Goal: Obtain resource: Obtain resource

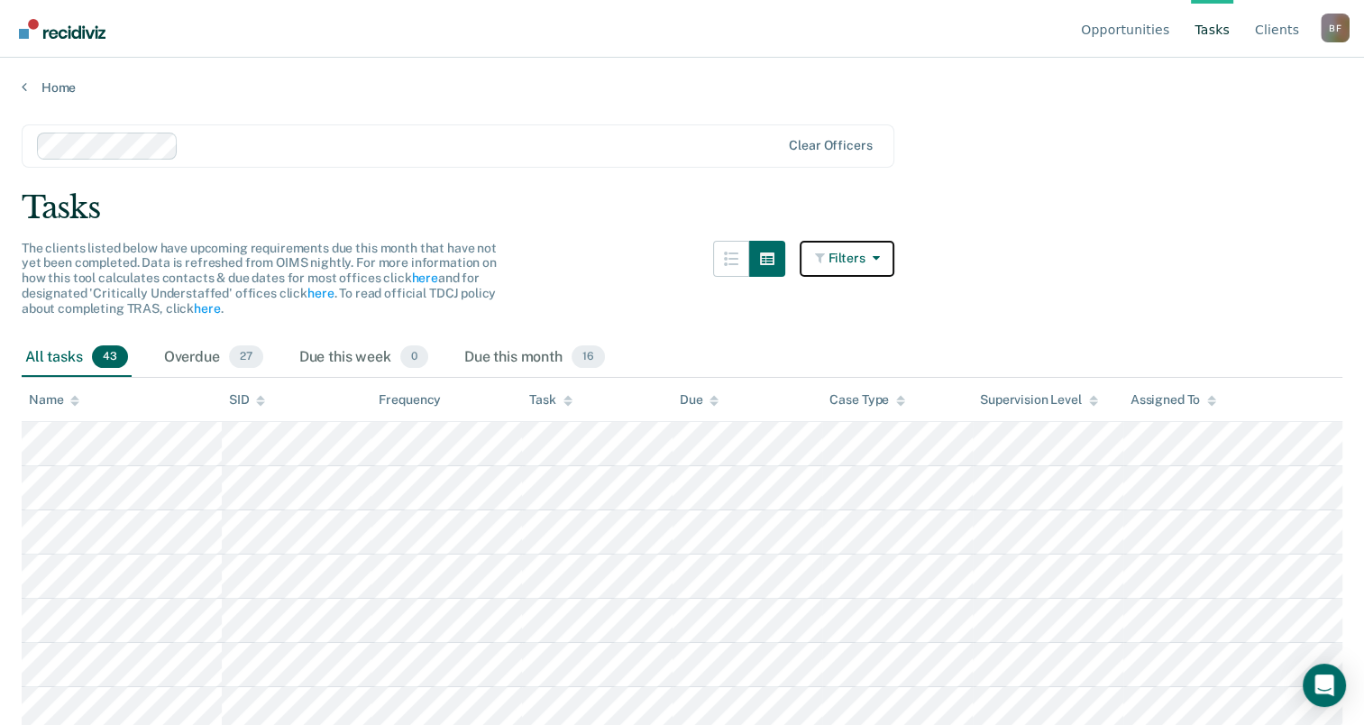
click at [892, 267] on button "Filters" at bounding box center [848, 259] width 96 height 36
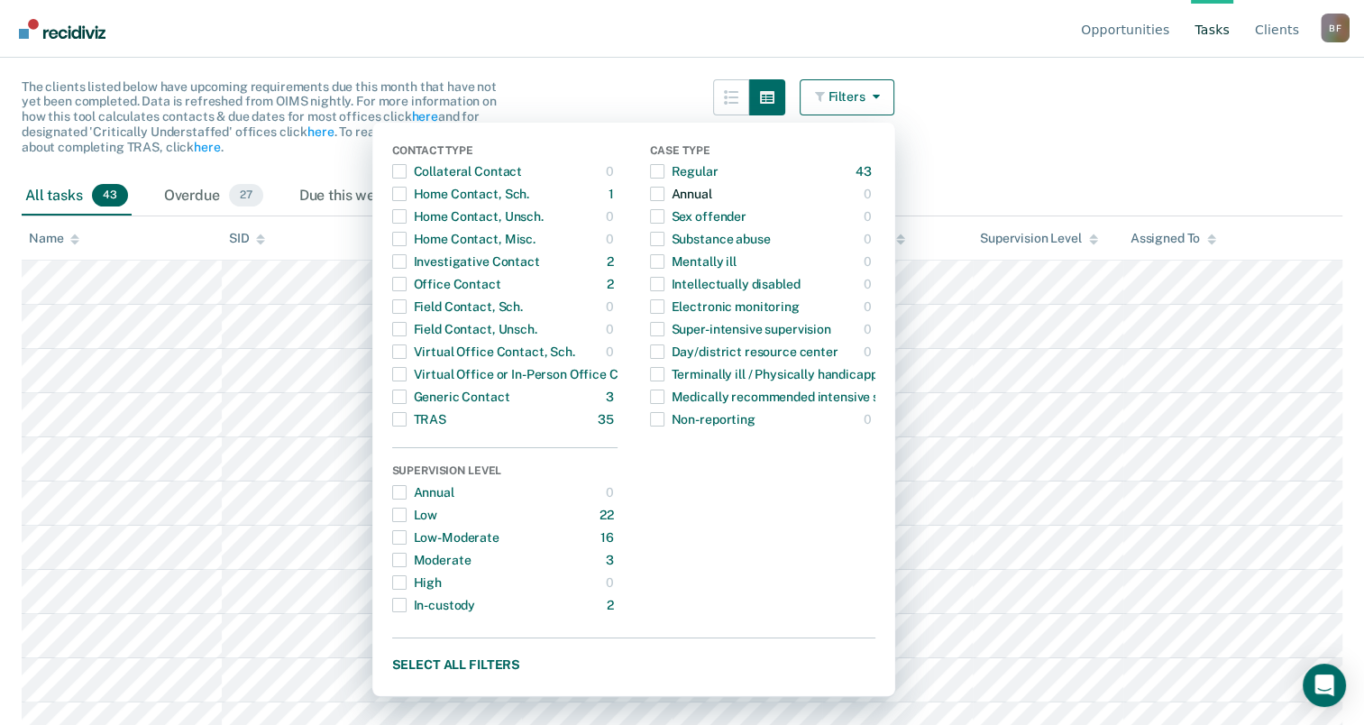
scroll to position [270, 0]
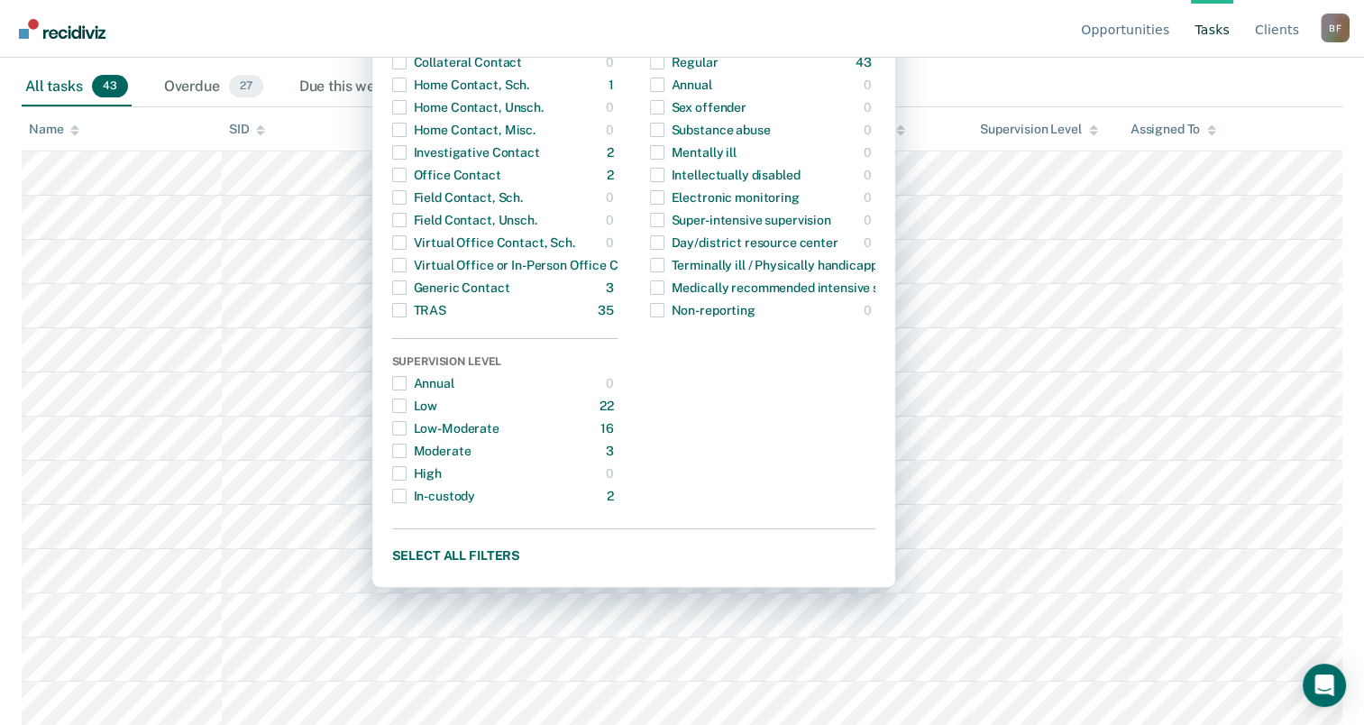
click at [1020, 49] on nav "Opportunities Tasks Client s [PERSON_NAME] Profile How it works Log Out" at bounding box center [681, 28] width 1335 height 57
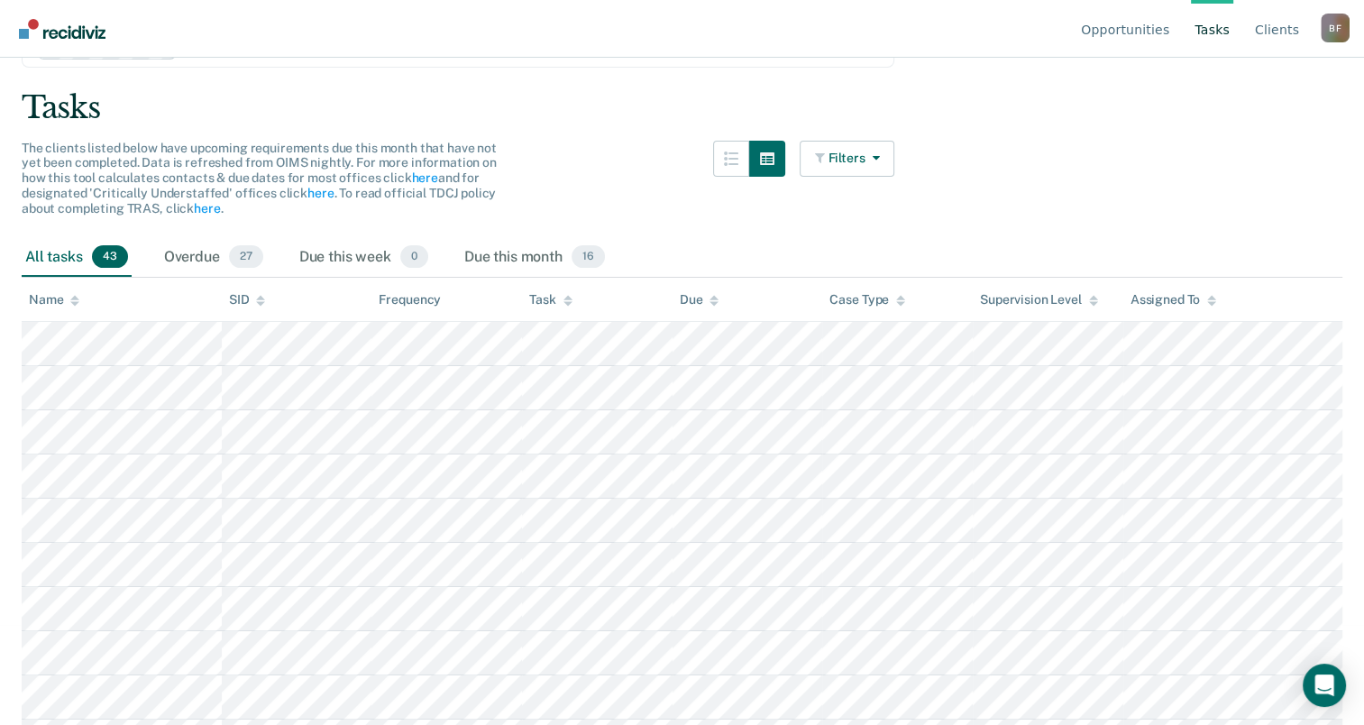
scroll to position [90, 0]
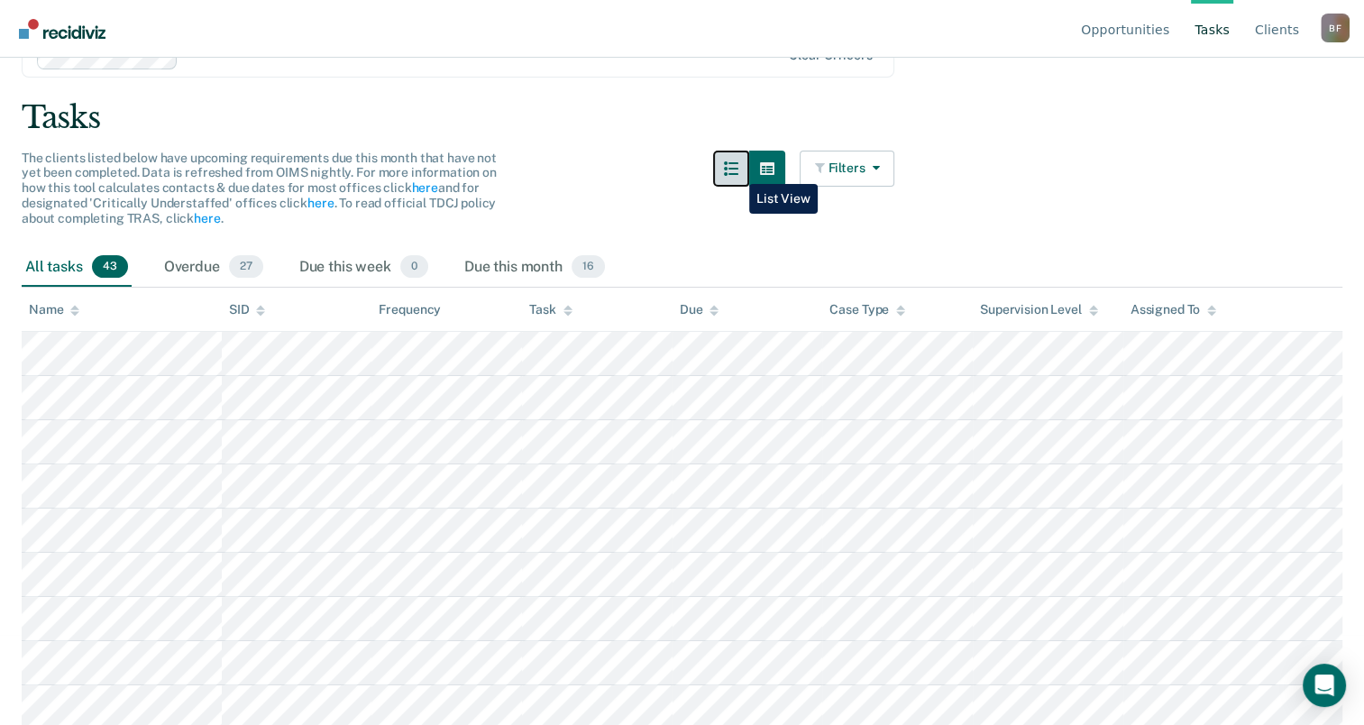
click at [736, 170] on icon "button" at bounding box center [731, 168] width 14 height 14
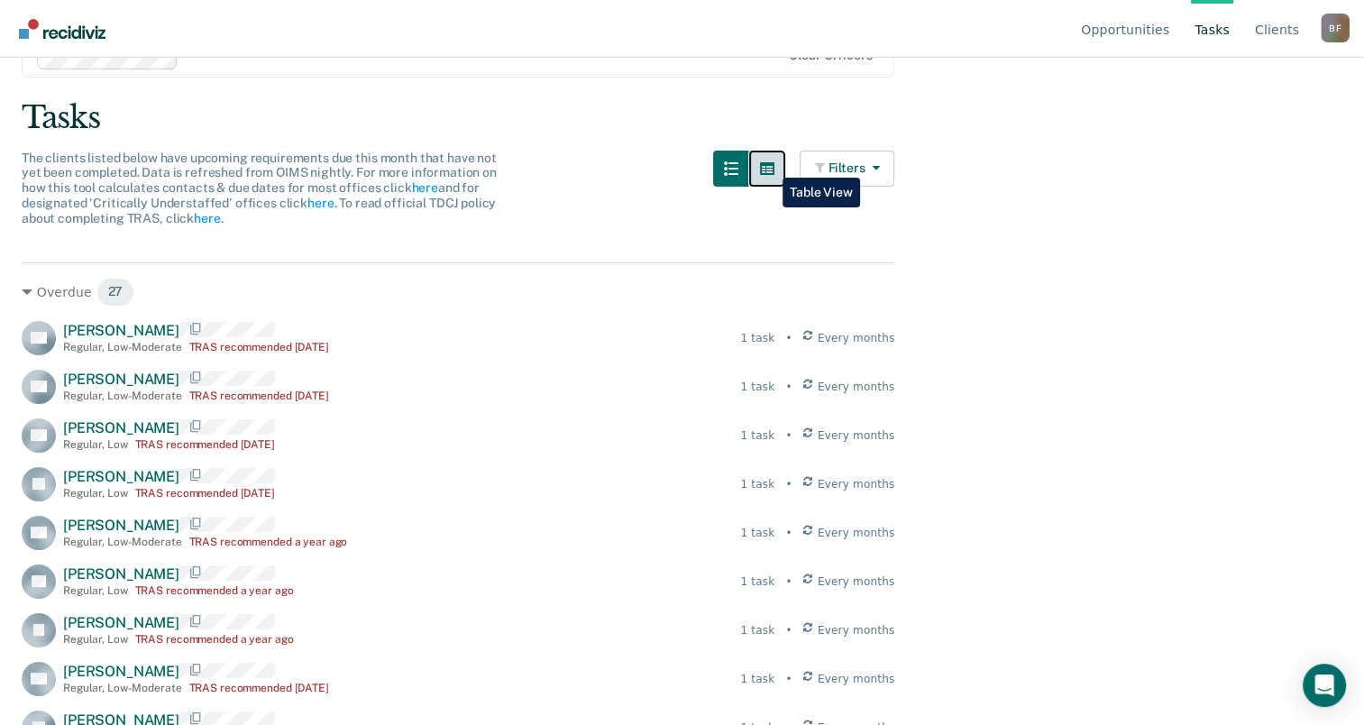
click at [769, 164] on icon "button" at bounding box center [767, 168] width 14 height 13
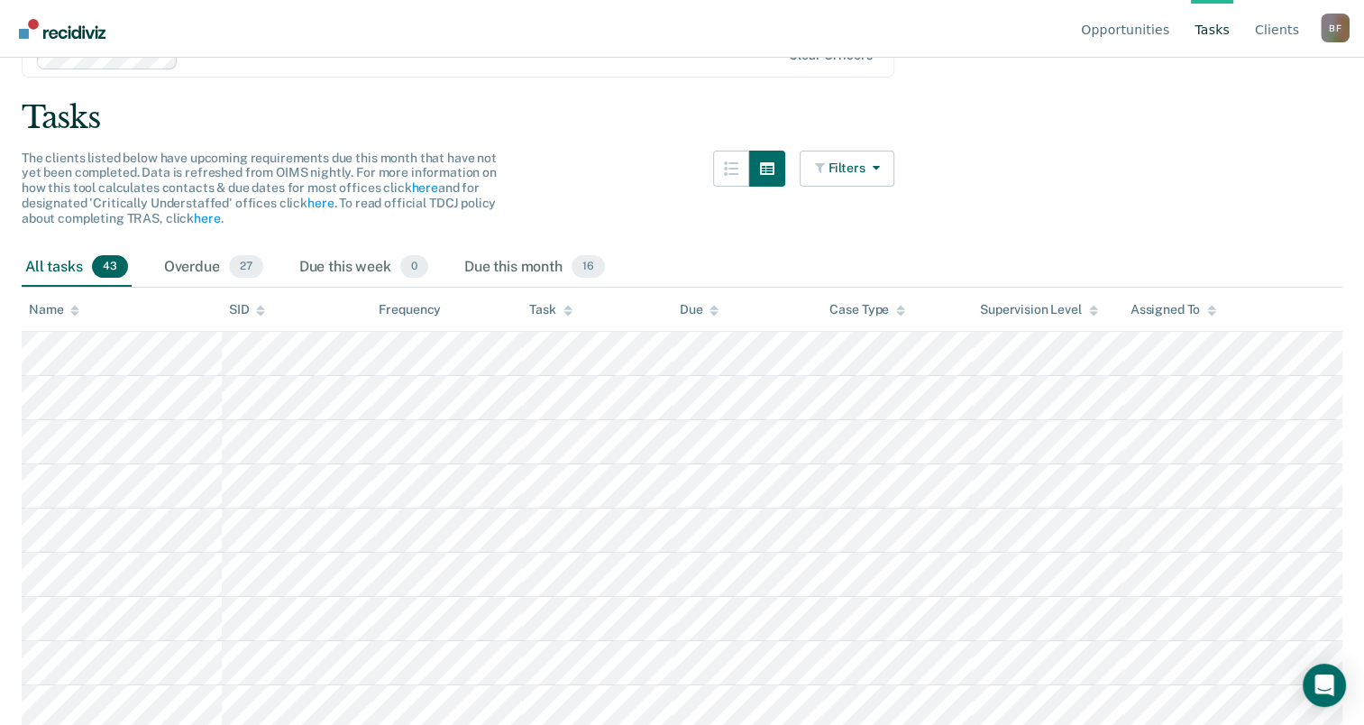
click at [1223, 36] on link "Tasks" at bounding box center [1212, 29] width 42 height 58
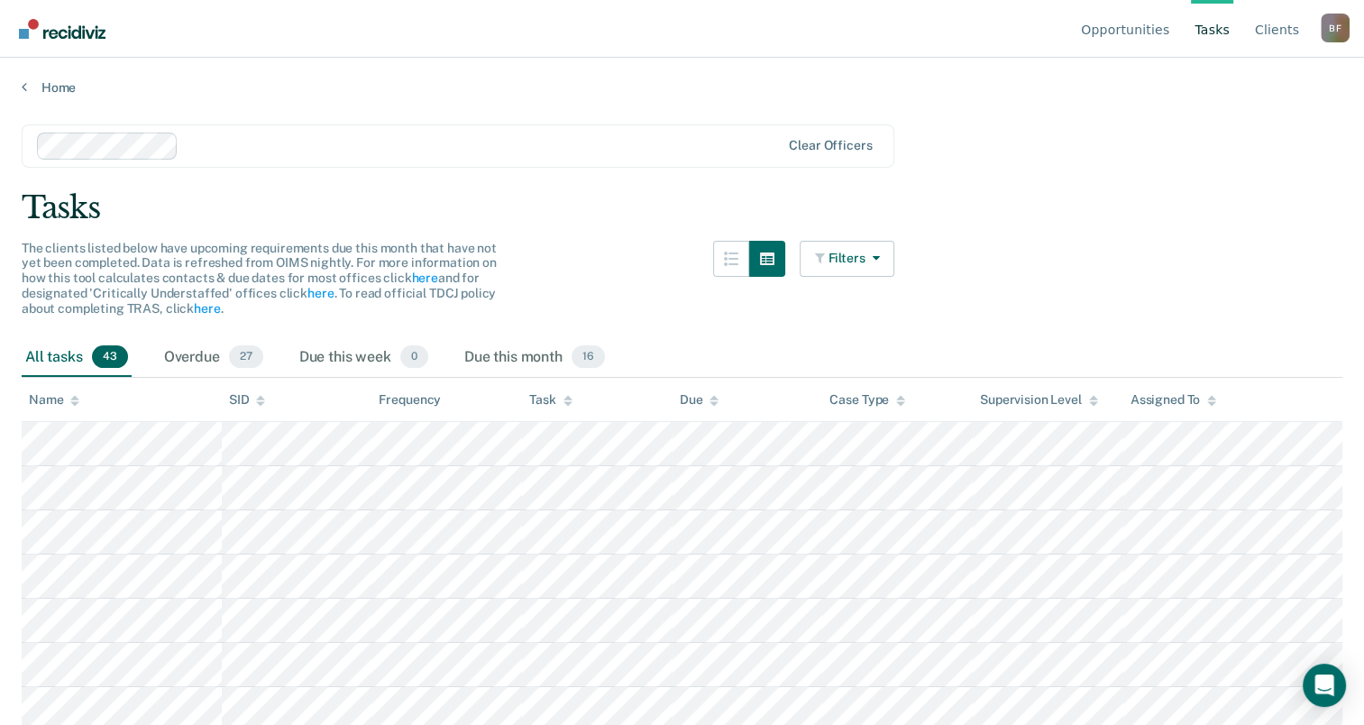
click at [1203, 29] on link "Tasks" at bounding box center [1212, 29] width 42 height 58
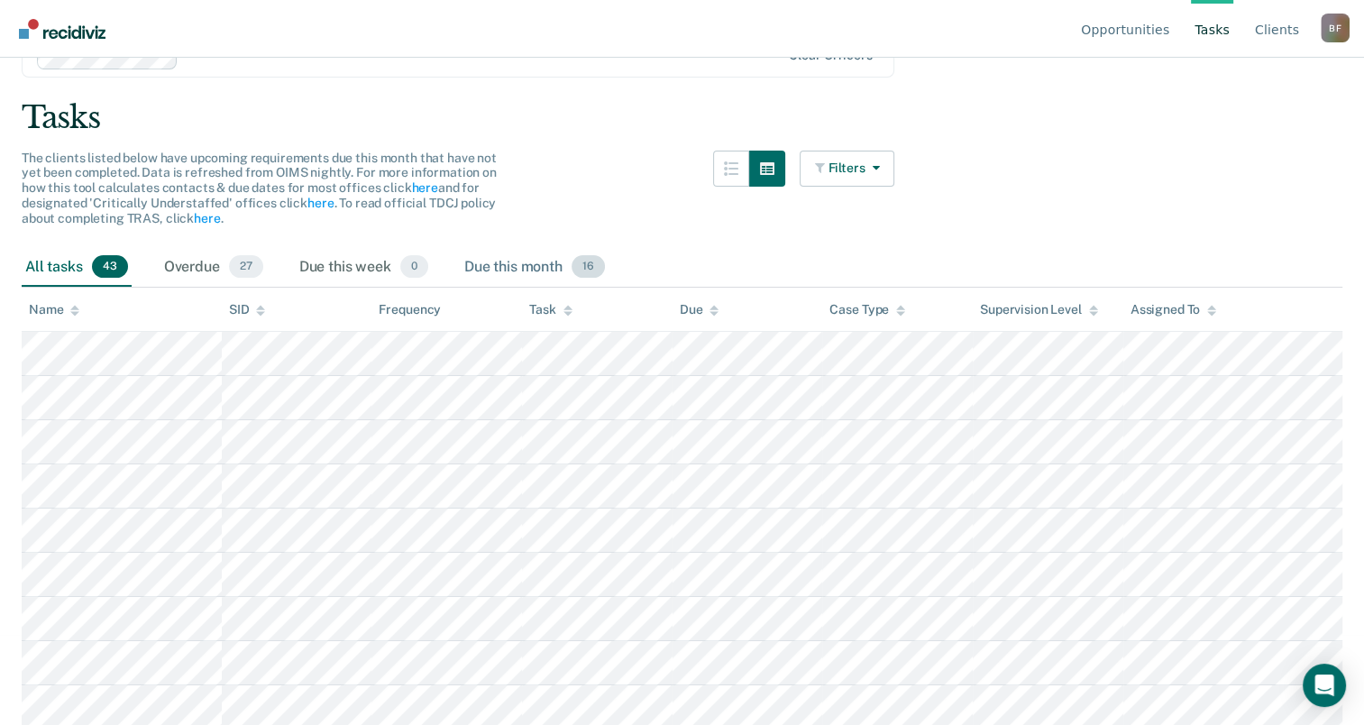
click at [480, 264] on div "Due this month 16" at bounding box center [535, 268] width 148 height 40
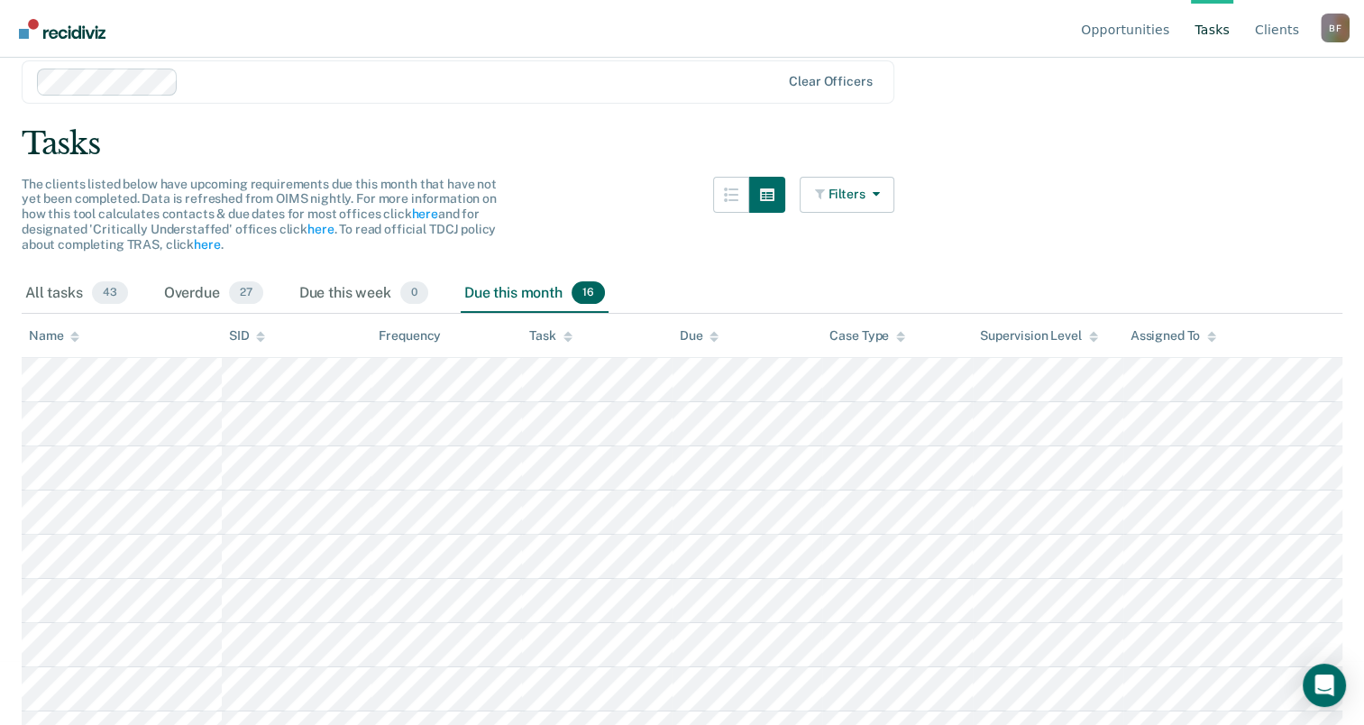
scroll to position [0, 0]
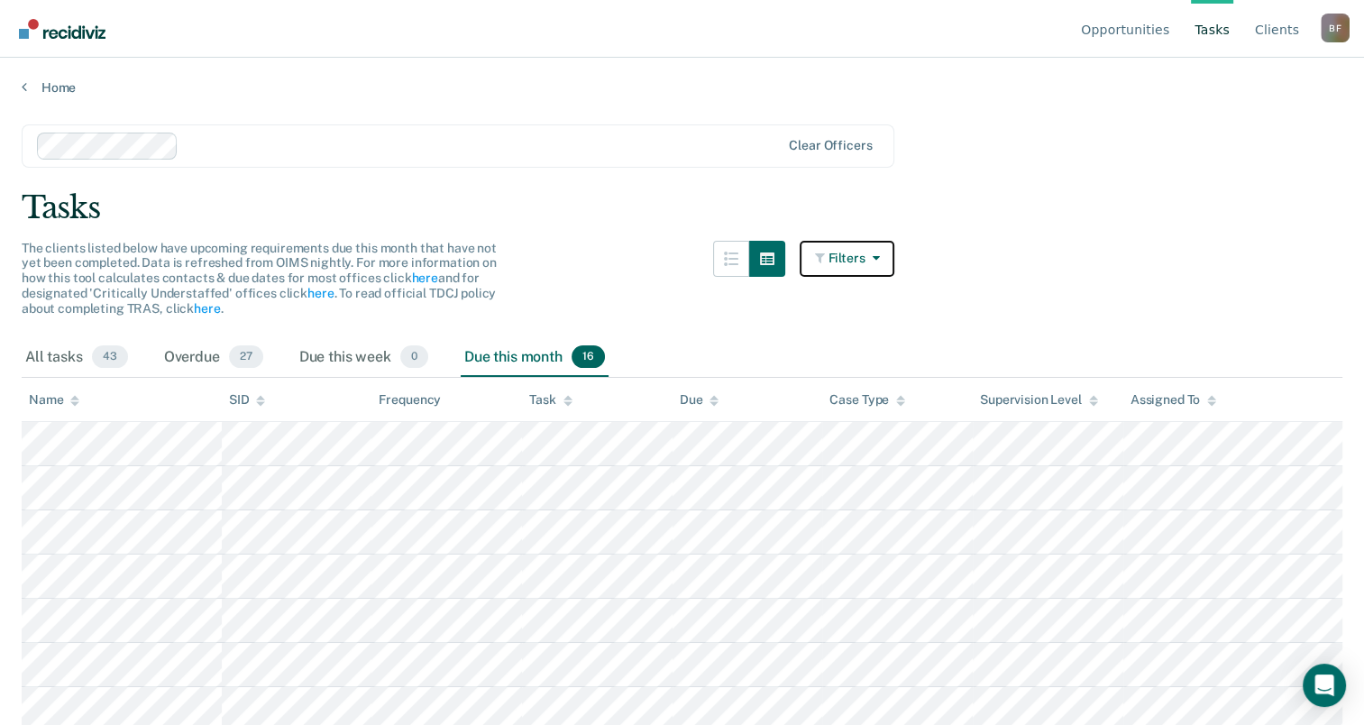
click at [894, 261] on button "Filters" at bounding box center [848, 259] width 96 height 36
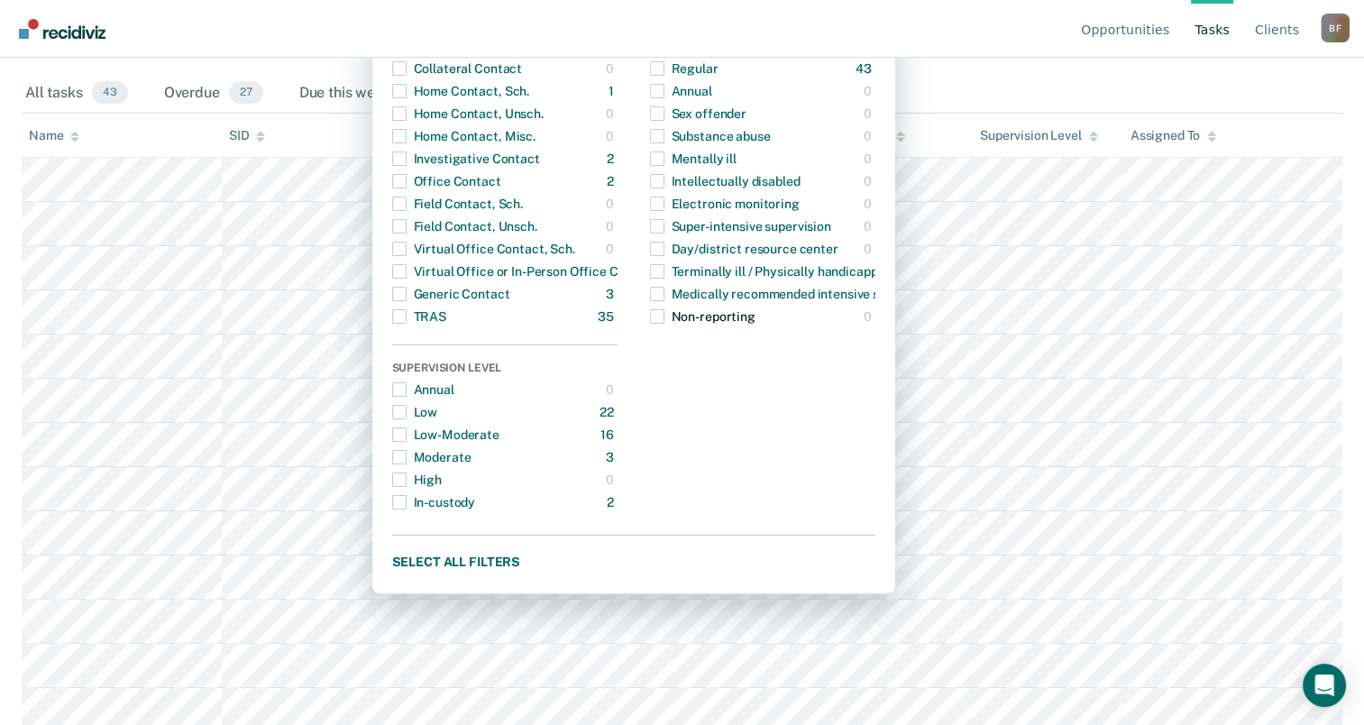
scroll to position [361, 0]
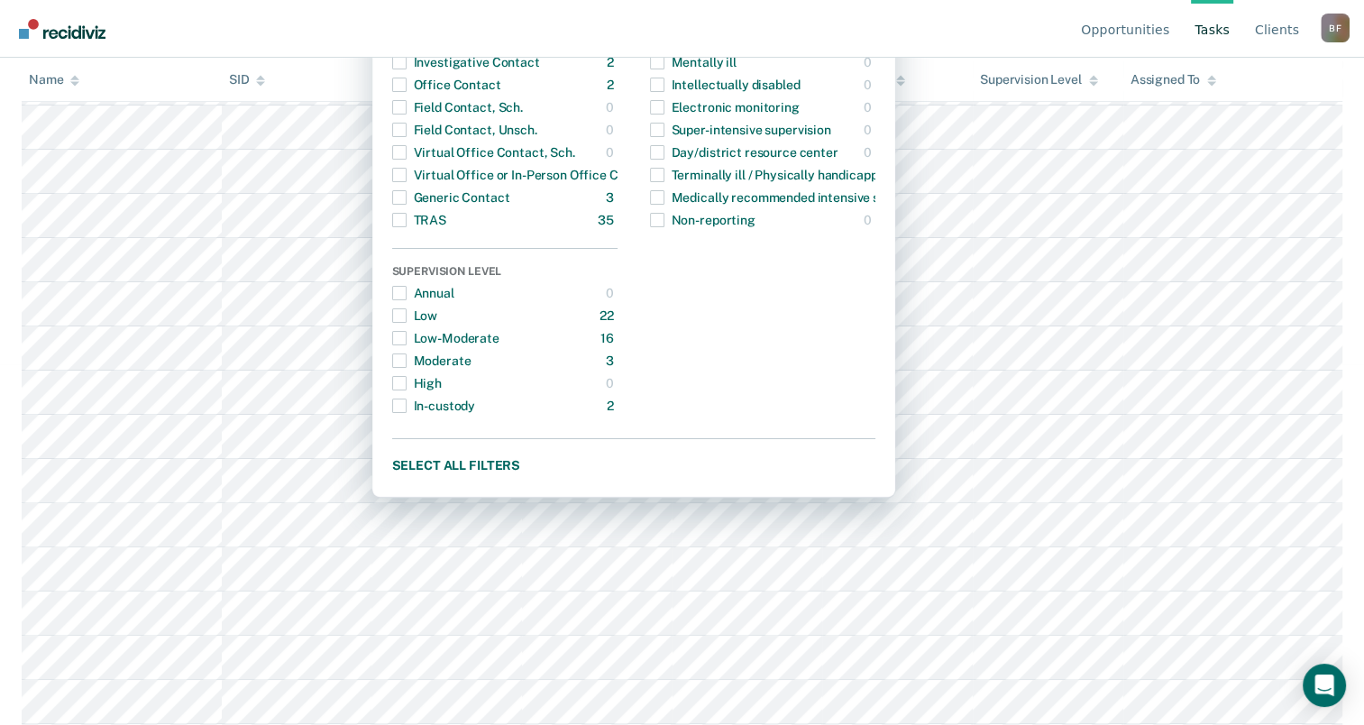
click at [1049, 35] on nav "Opportunities Tasks Client s [PERSON_NAME] Profile How it works Log Out" at bounding box center [681, 28] width 1335 height 57
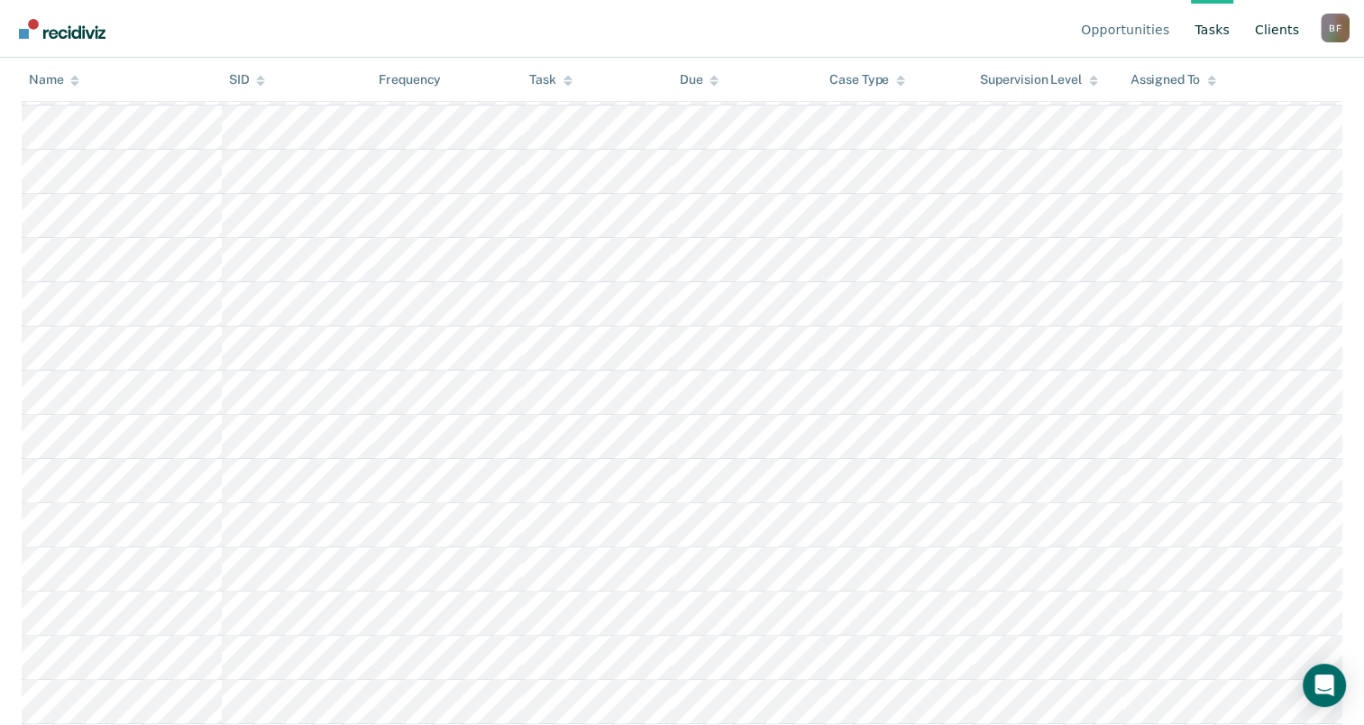
click at [1287, 28] on link "Client s" at bounding box center [1276, 29] width 51 height 58
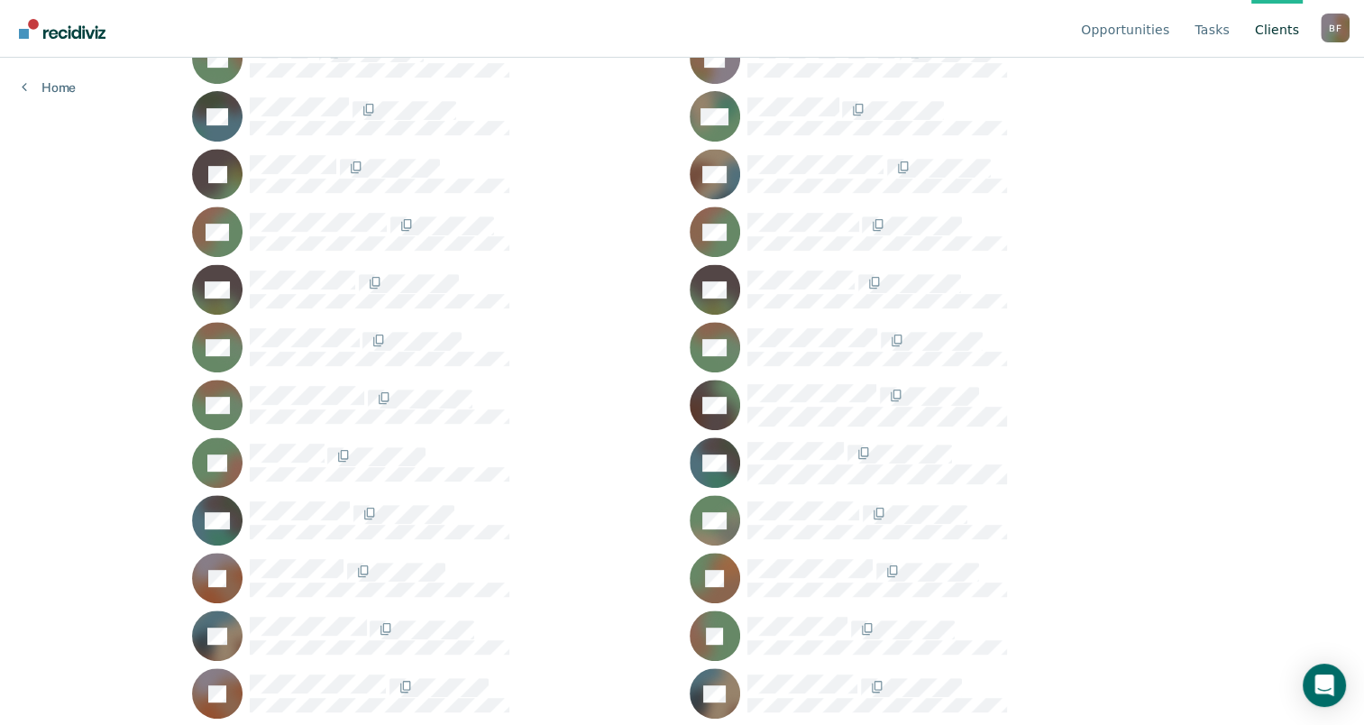
scroll to position [721, 0]
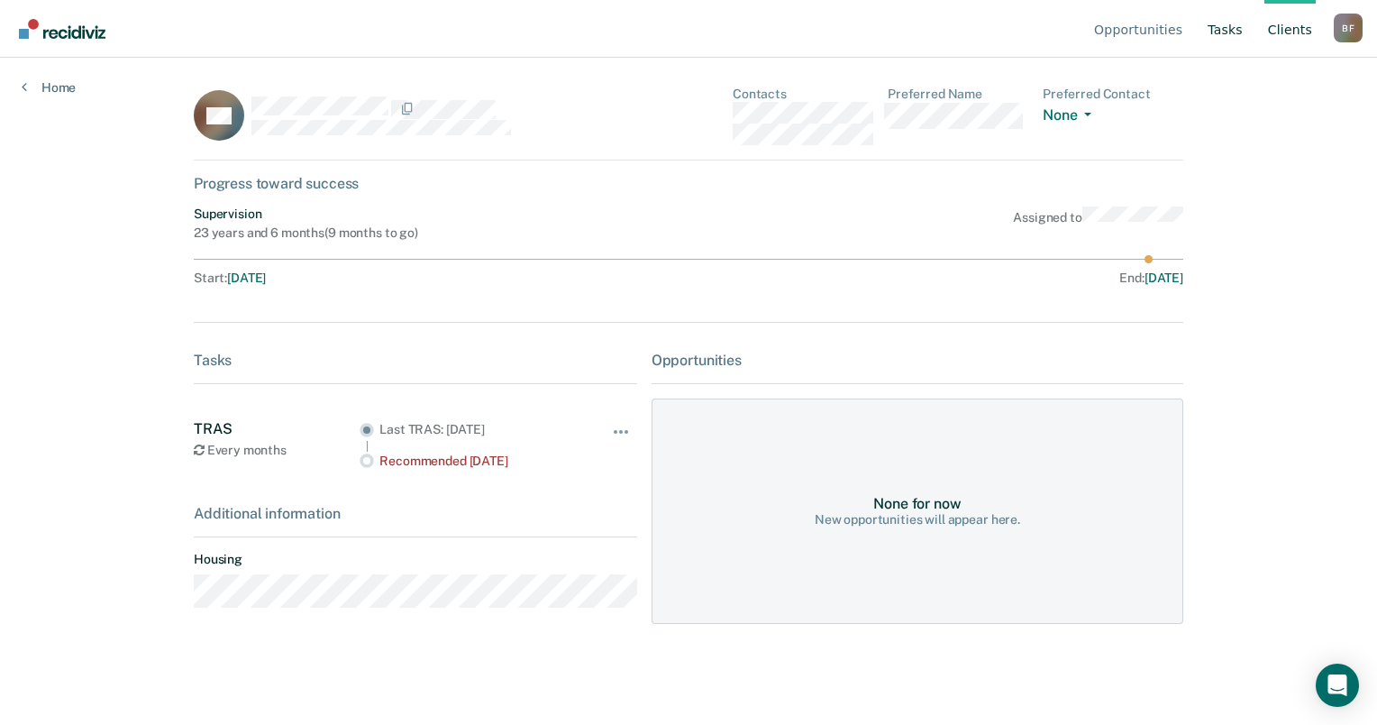
click at [1228, 32] on link "Tasks" at bounding box center [1225, 29] width 42 height 58
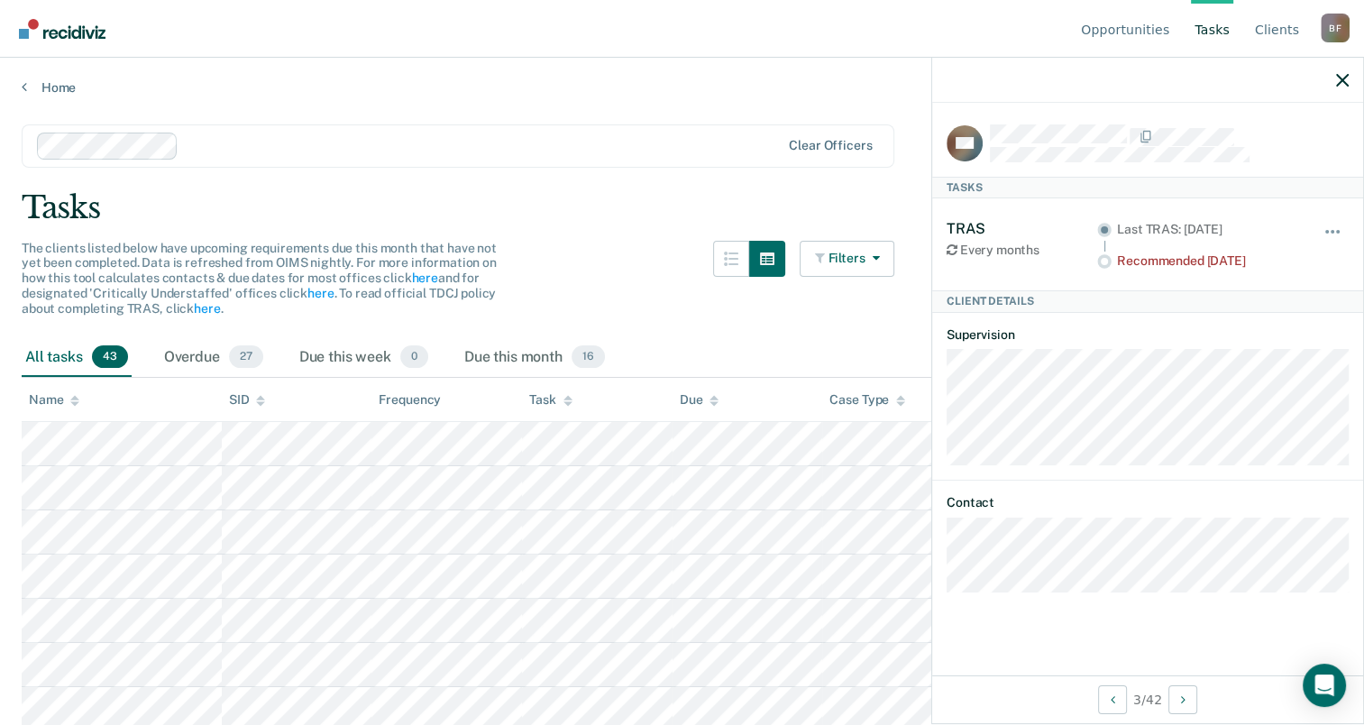
click at [486, 143] on div at bounding box center [483, 145] width 595 height 21
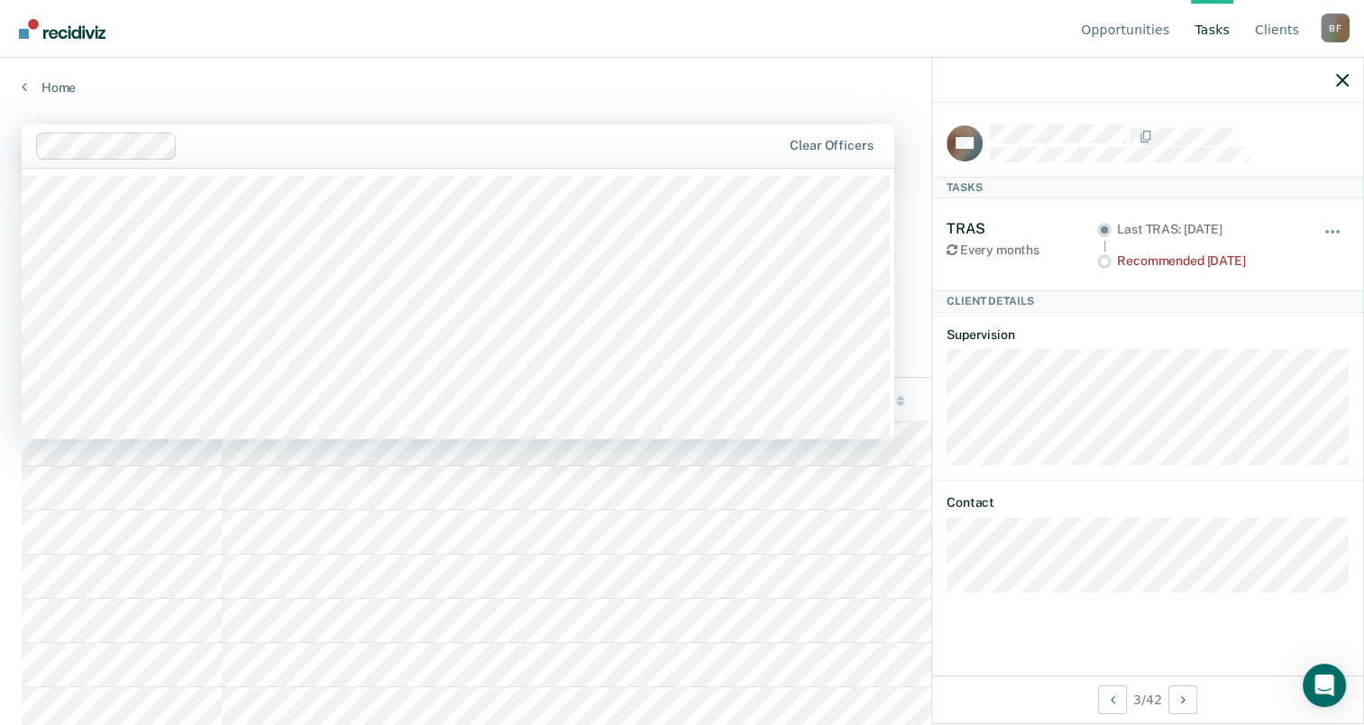
click at [823, 47] on nav "Opportunities Tasks Client s [PERSON_NAME] Profile How it works Log Out" at bounding box center [681, 28] width 1335 height 57
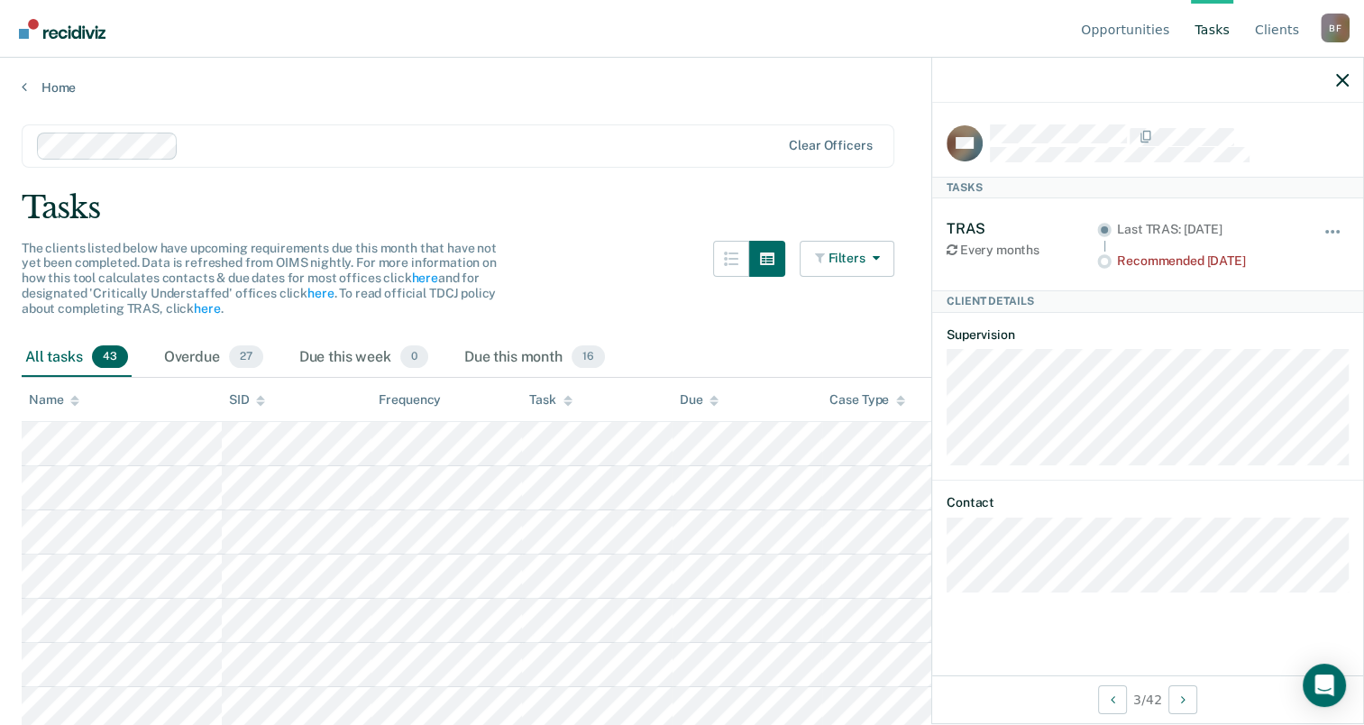
click at [73, 363] on div "All tasks 43" at bounding box center [77, 358] width 110 height 40
click at [72, 357] on div "All tasks 43" at bounding box center [77, 358] width 110 height 40
click at [736, 23] on nav "Opportunities Tasks Client s [PERSON_NAME] Profile How it works Log Out" at bounding box center [681, 28] width 1335 height 57
click at [785, 254] on button "button" at bounding box center [767, 259] width 36 height 36
click at [733, 261] on icon "button" at bounding box center [731, 259] width 14 height 14
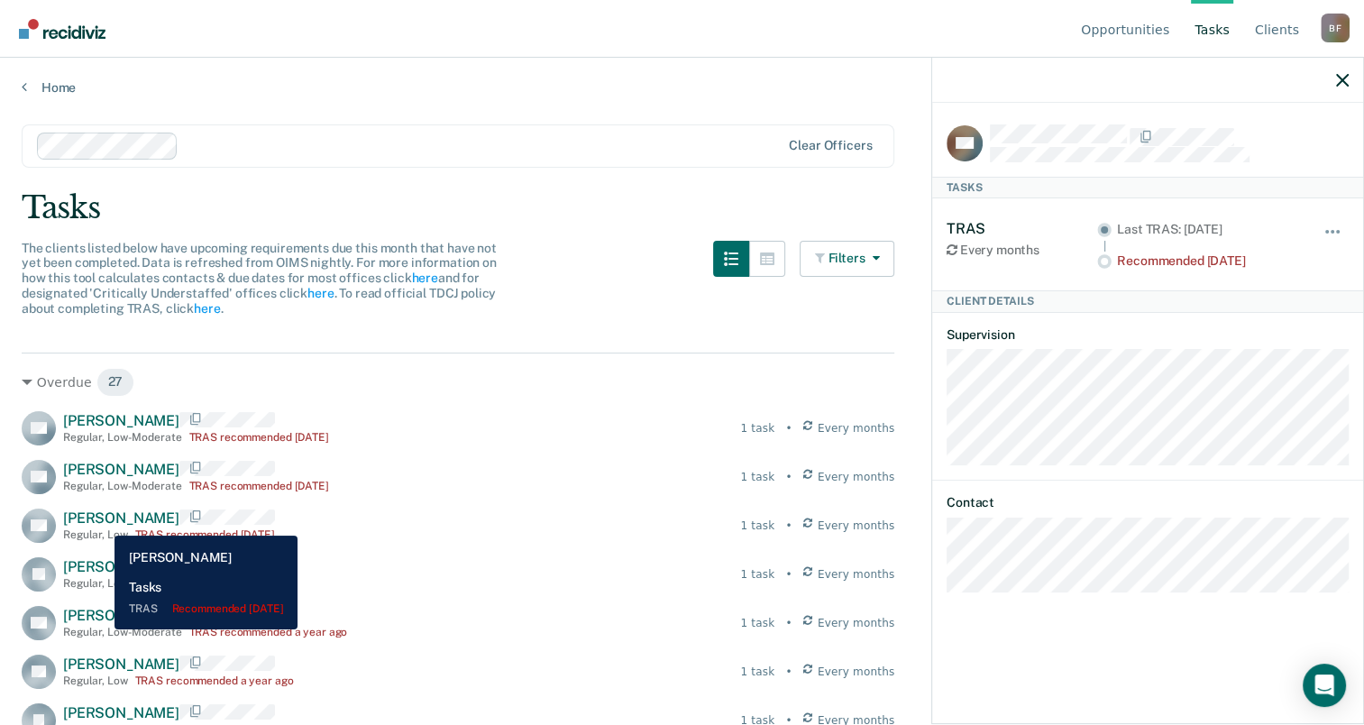
click at [101, 522] on span "[PERSON_NAME]" at bounding box center [121, 517] width 116 height 17
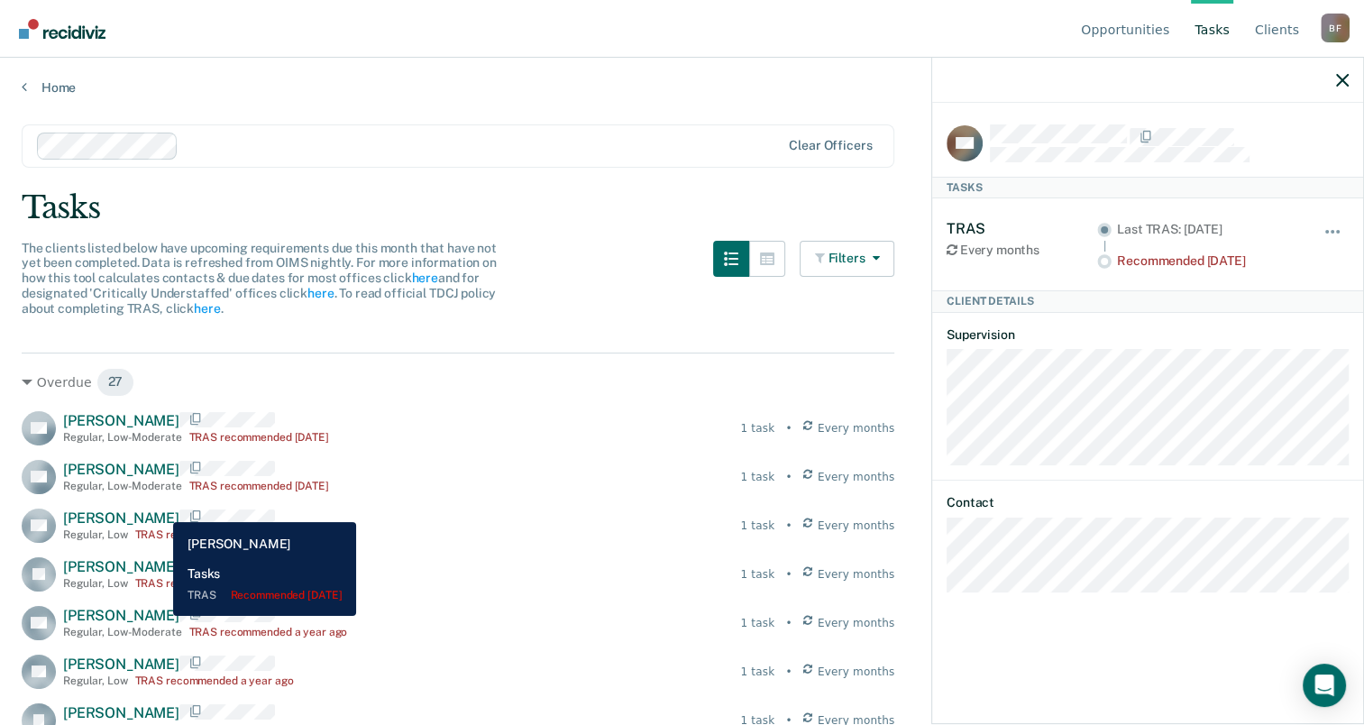
click at [160, 509] on div "[PERSON_NAME] Regular , Low TRAS recommended [DATE]" at bounding box center [169, 525] width 212 height 32
click at [160, 513] on span "[PERSON_NAME]" at bounding box center [121, 517] width 116 height 17
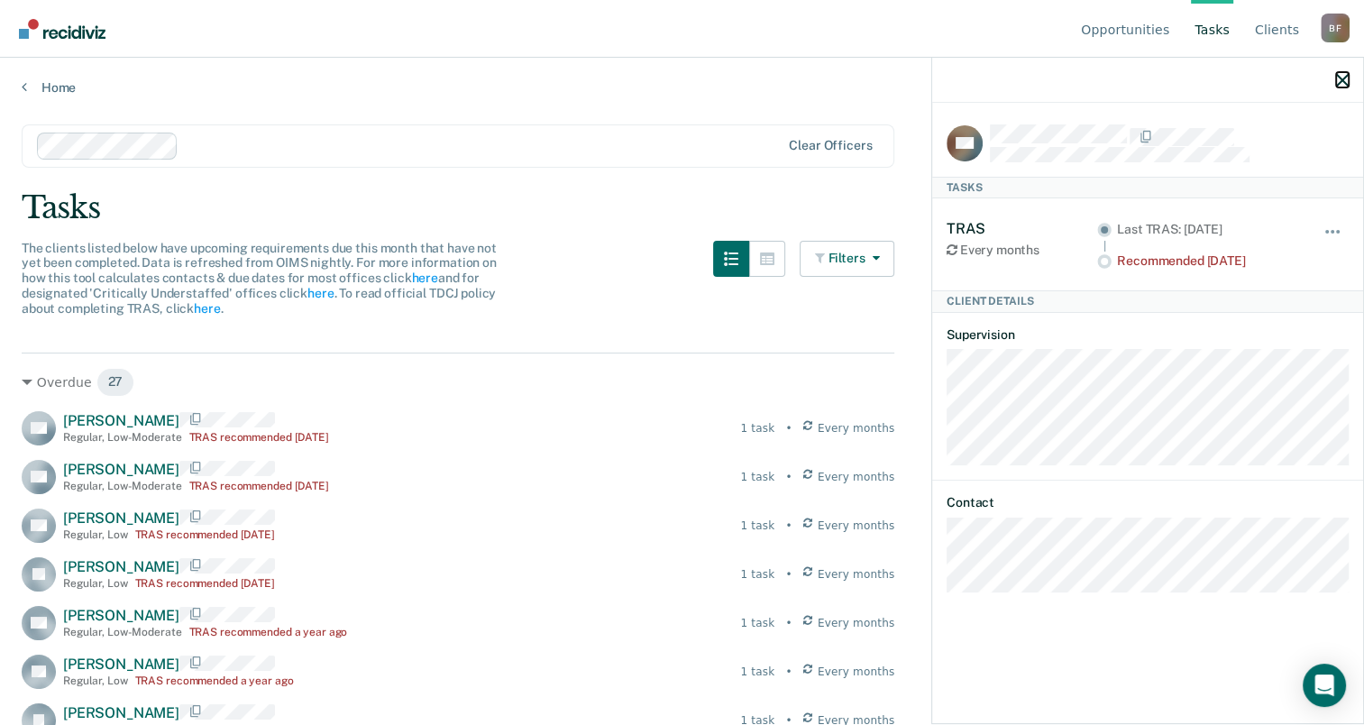
click at [1340, 83] on icon "button" at bounding box center [1342, 80] width 13 height 13
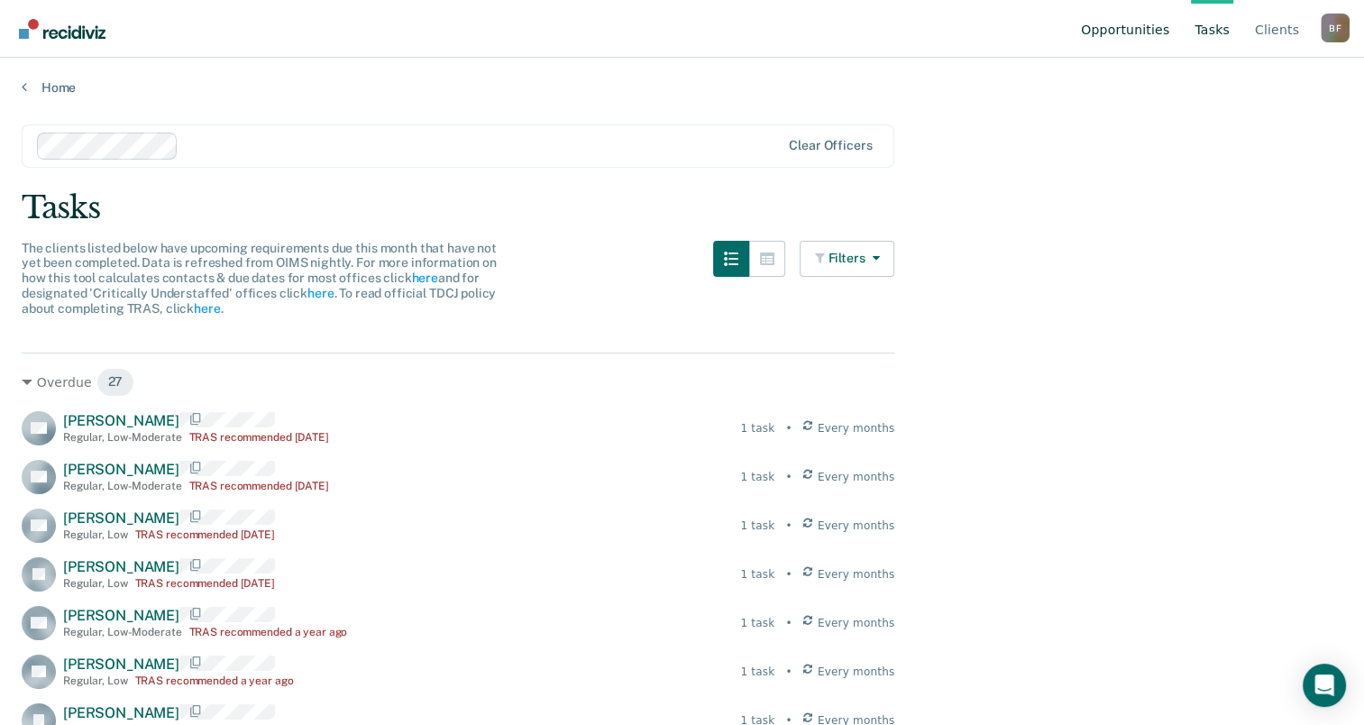
click at [1130, 26] on link "Opportunities" at bounding box center [1125, 29] width 96 height 58
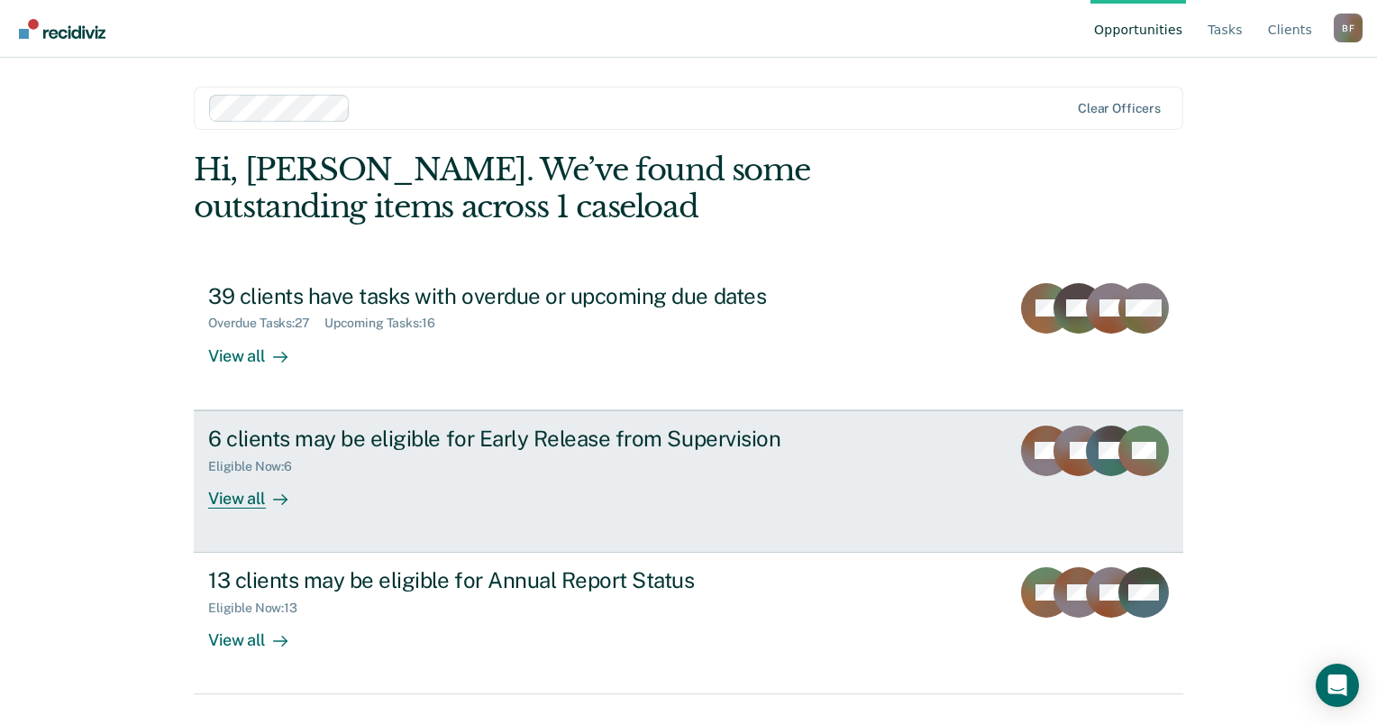
click at [252, 491] on div "View all" at bounding box center [258, 490] width 101 height 35
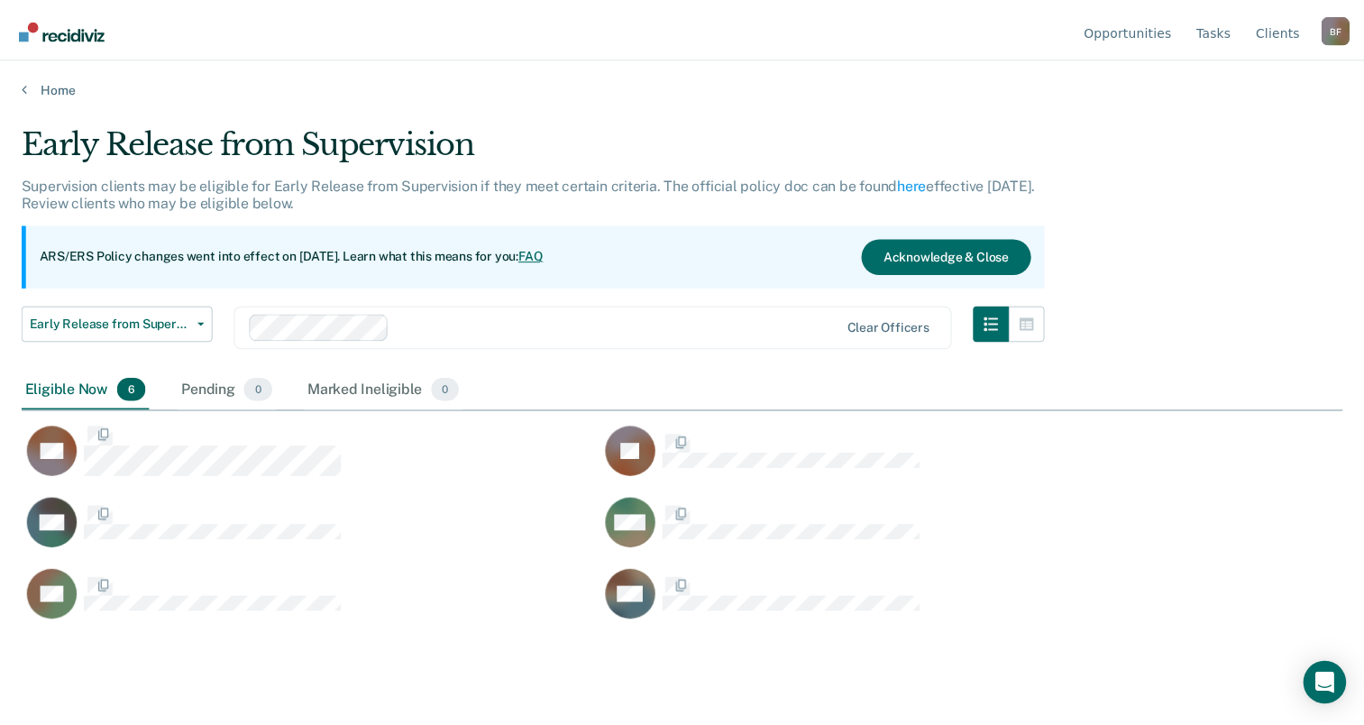
scroll to position [451, 1320]
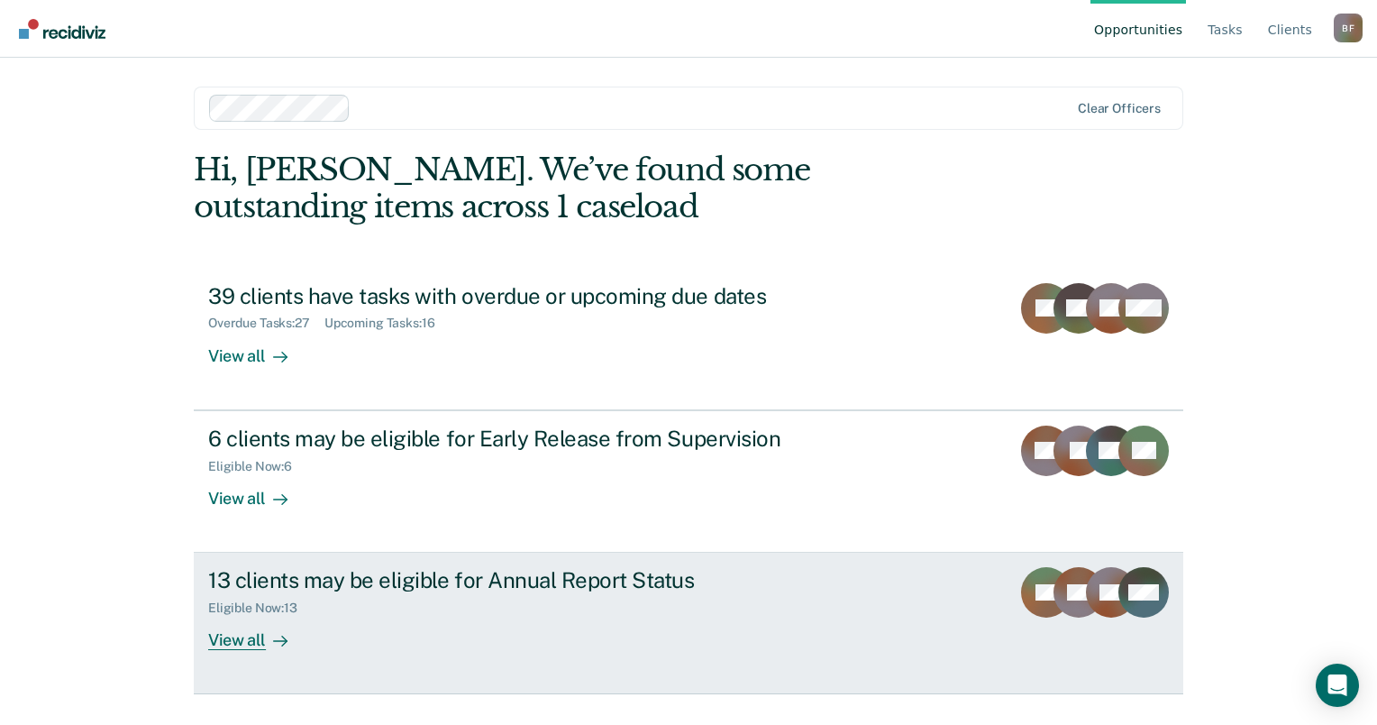
click at [642, 577] on div "13 clients may be eligible for Annual Report Status" at bounding box center [524, 580] width 633 height 26
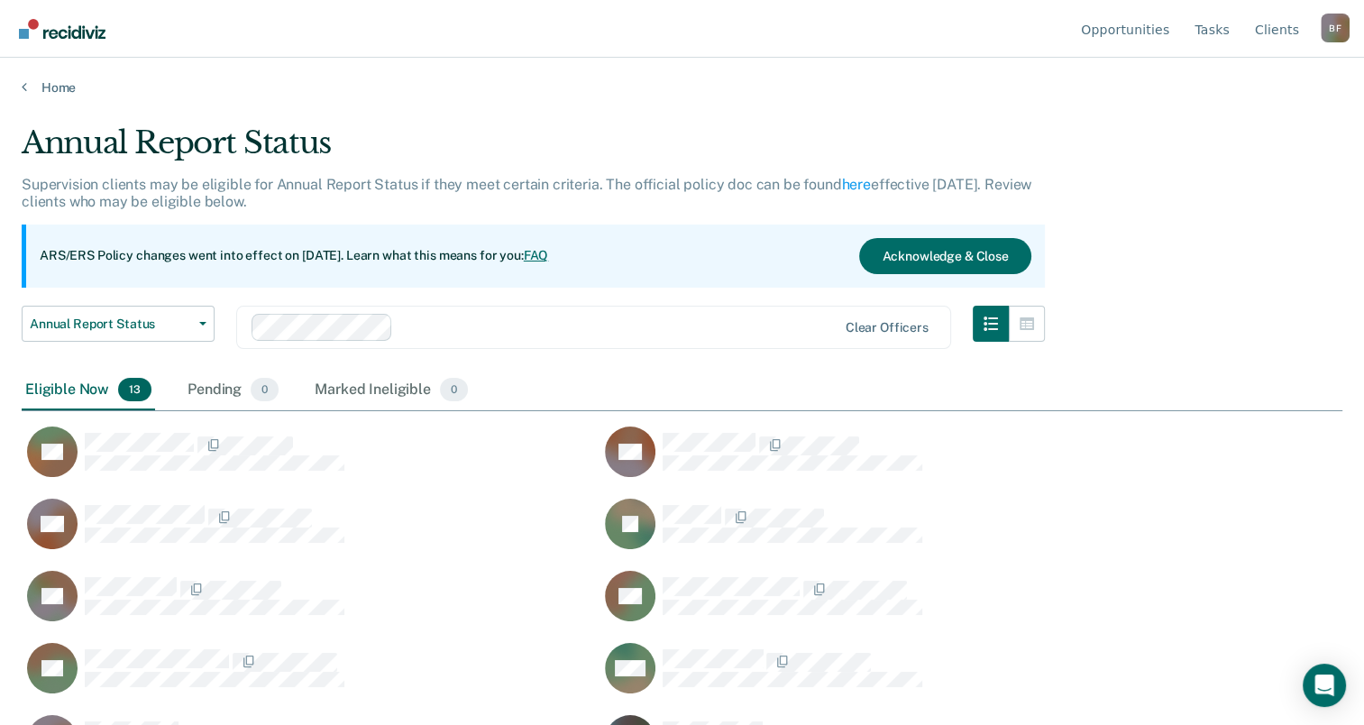
click at [549, 255] on link "FAQ" at bounding box center [536, 255] width 25 height 14
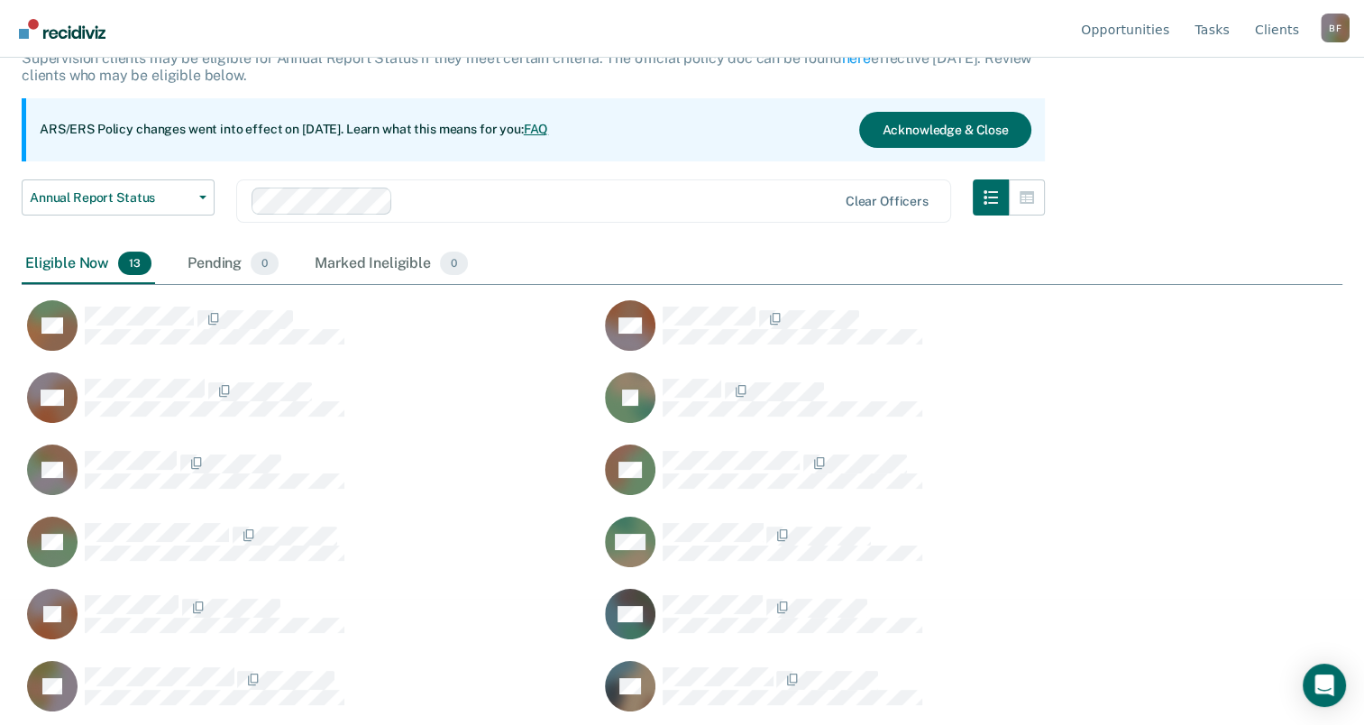
scroll to position [204, 0]
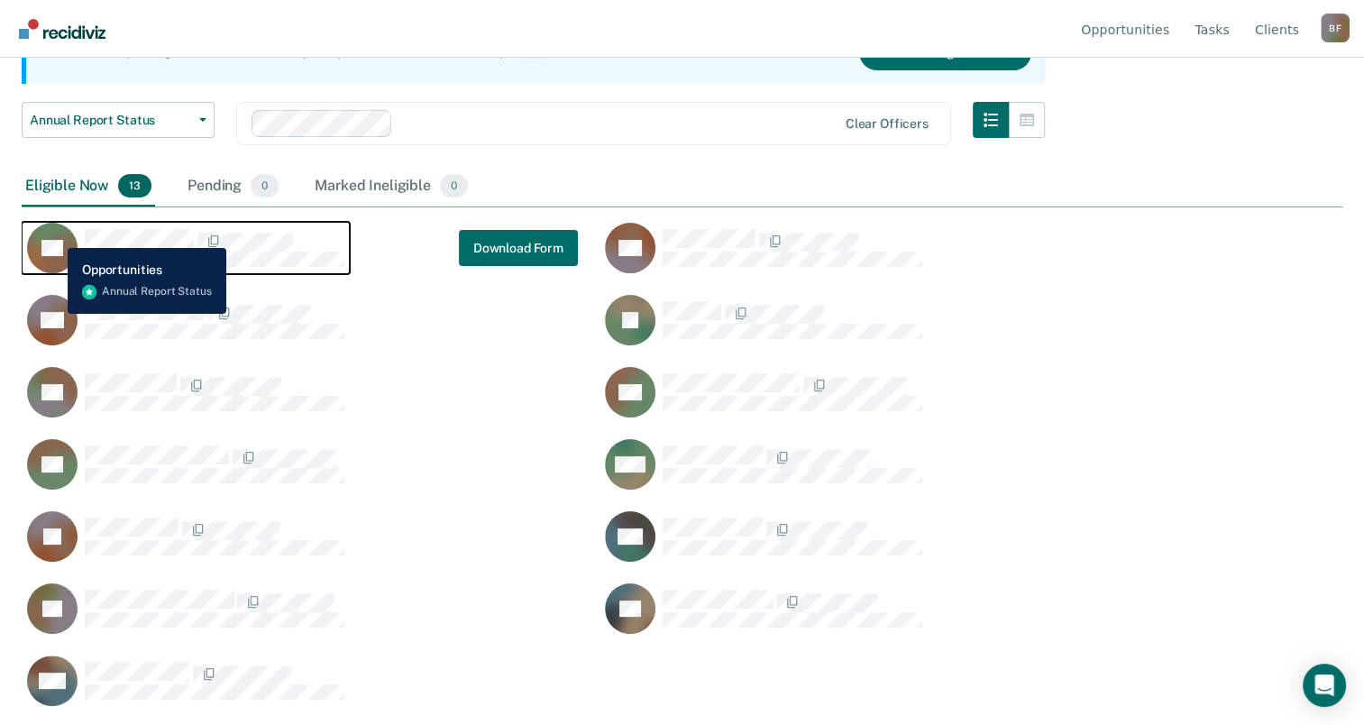
click at [54, 234] on icon "CaseloadOpportunityCell-01702671" at bounding box center [63, 228] width 70 height 48
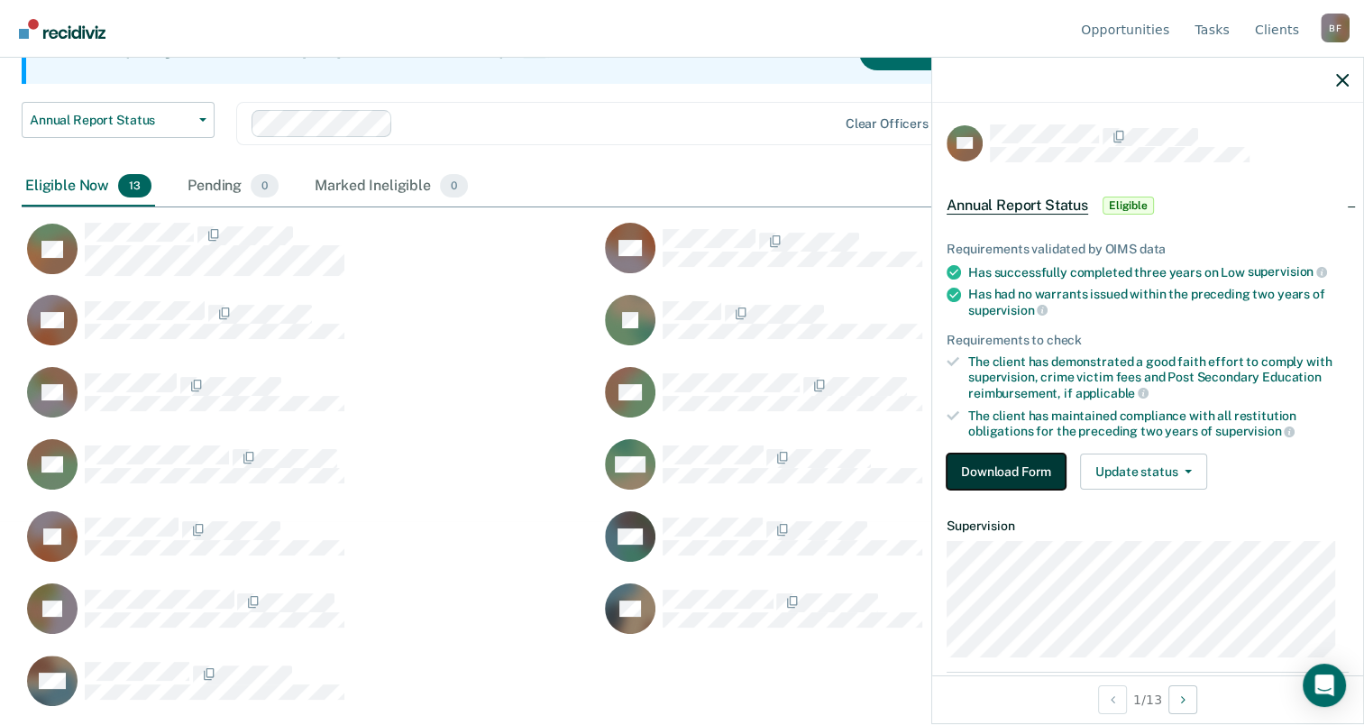
click at [1029, 458] on button "Download Form" at bounding box center [1006, 471] width 119 height 36
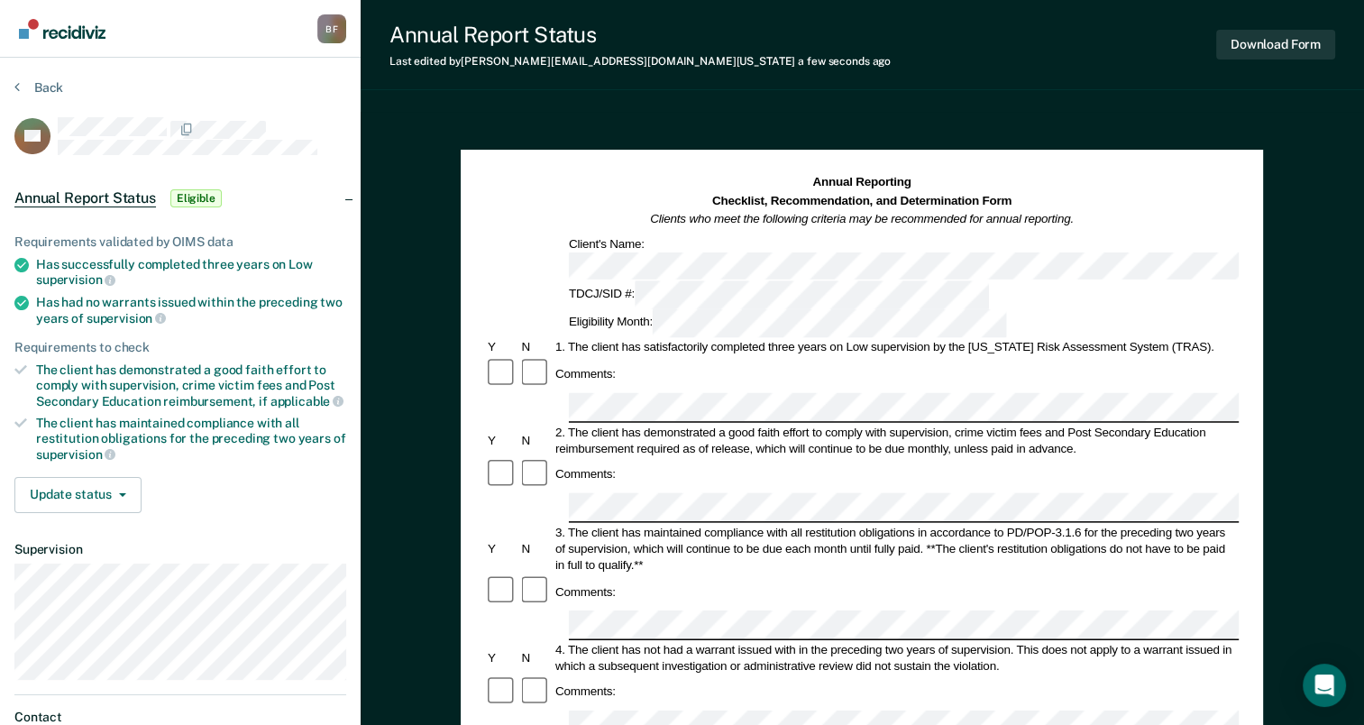
scroll to position [90, 0]
